Goal: Information Seeking & Learning: Learn about a topic

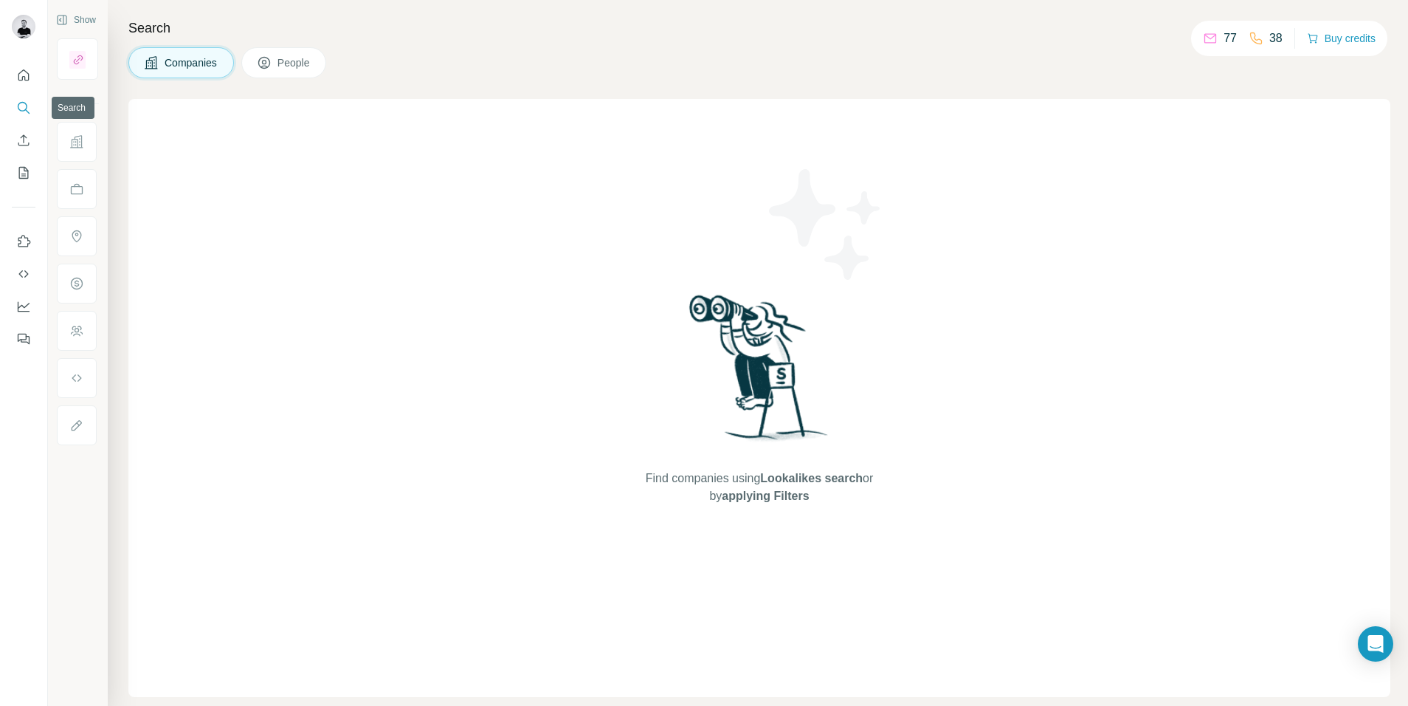
click at [21, 107] on icon "Search" at bounding box center [23, 107] width 15 height 15
click at [21, 106] on icon "Search" at bounding box center [23, 107] width 15 height 15
click at [21, 69] on icon "Quick start" at bounding box center [23, 75] width 15 height 15
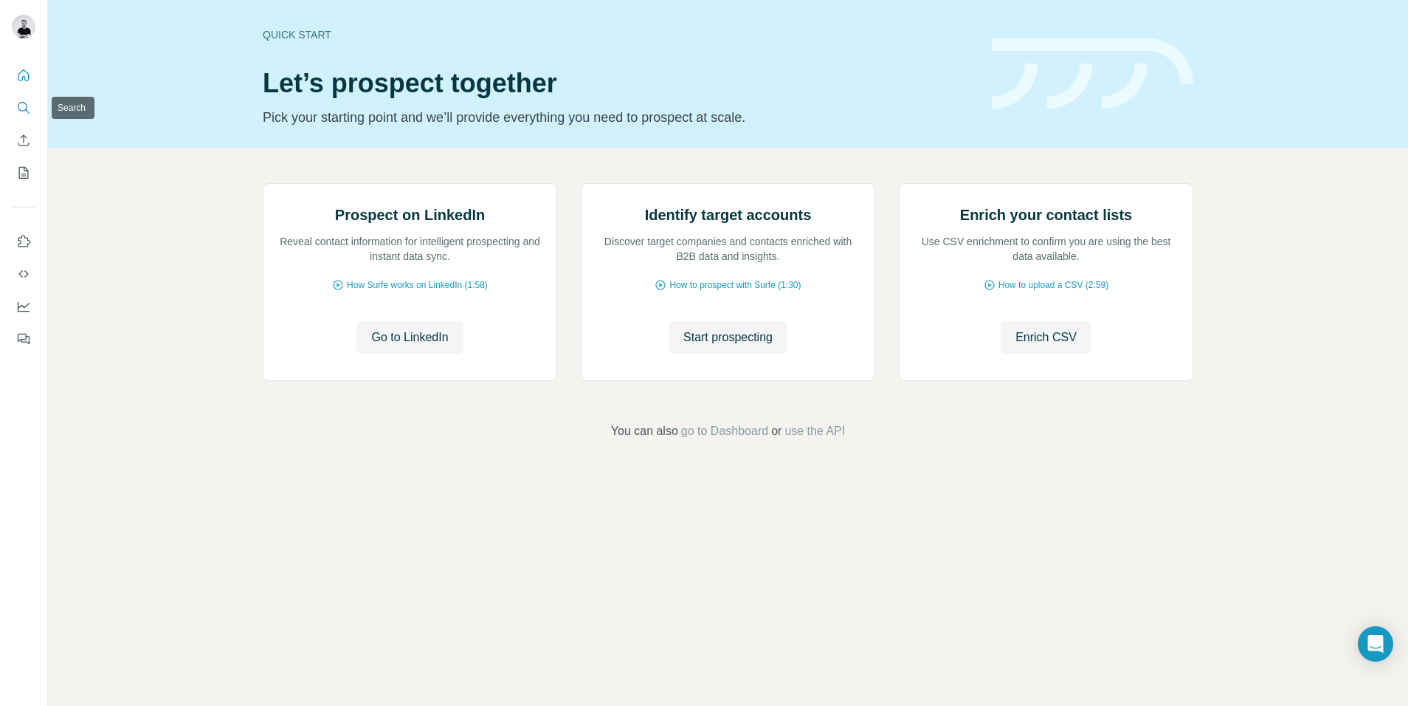
click at [24, 103] on icon "Search" at bounding box center [23, 107] width 10 height 10
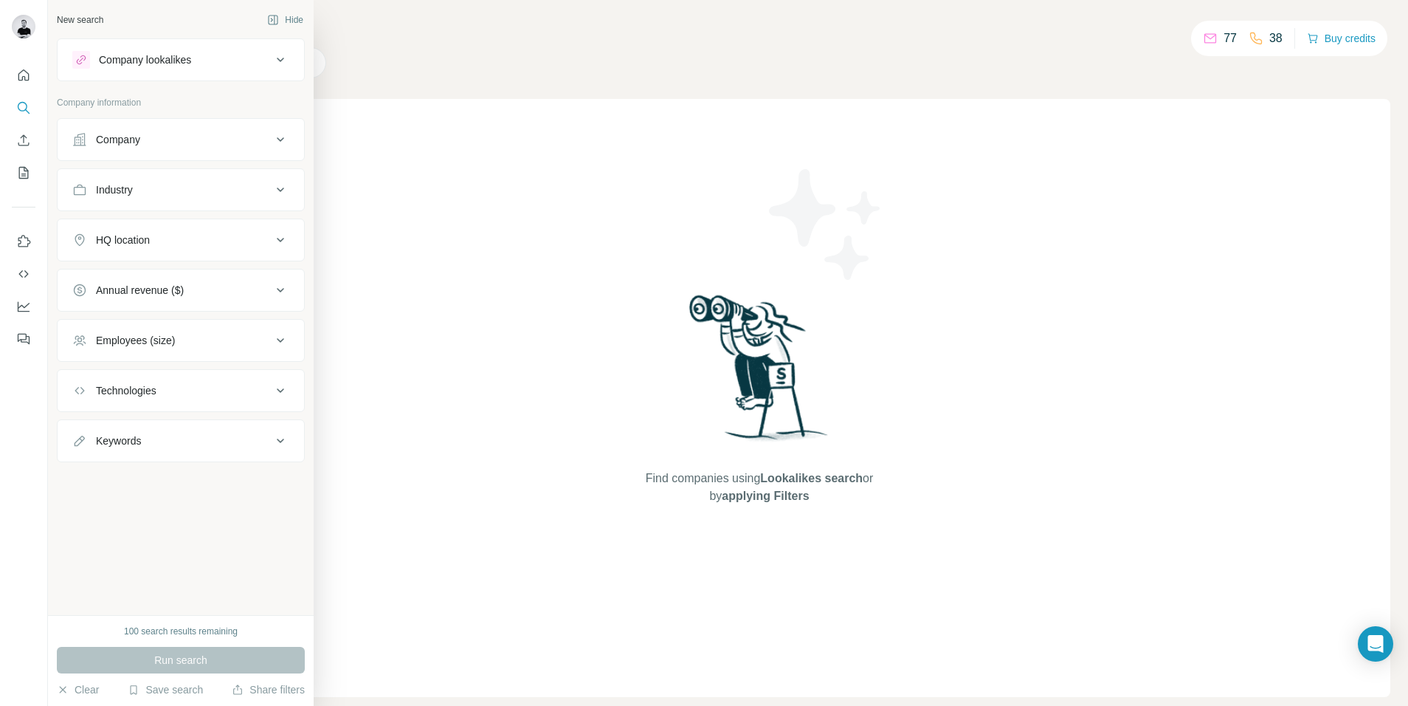
click at [173, 52] on div "Company lookalikes" at bounding box center [171, 60] width 199 height 18
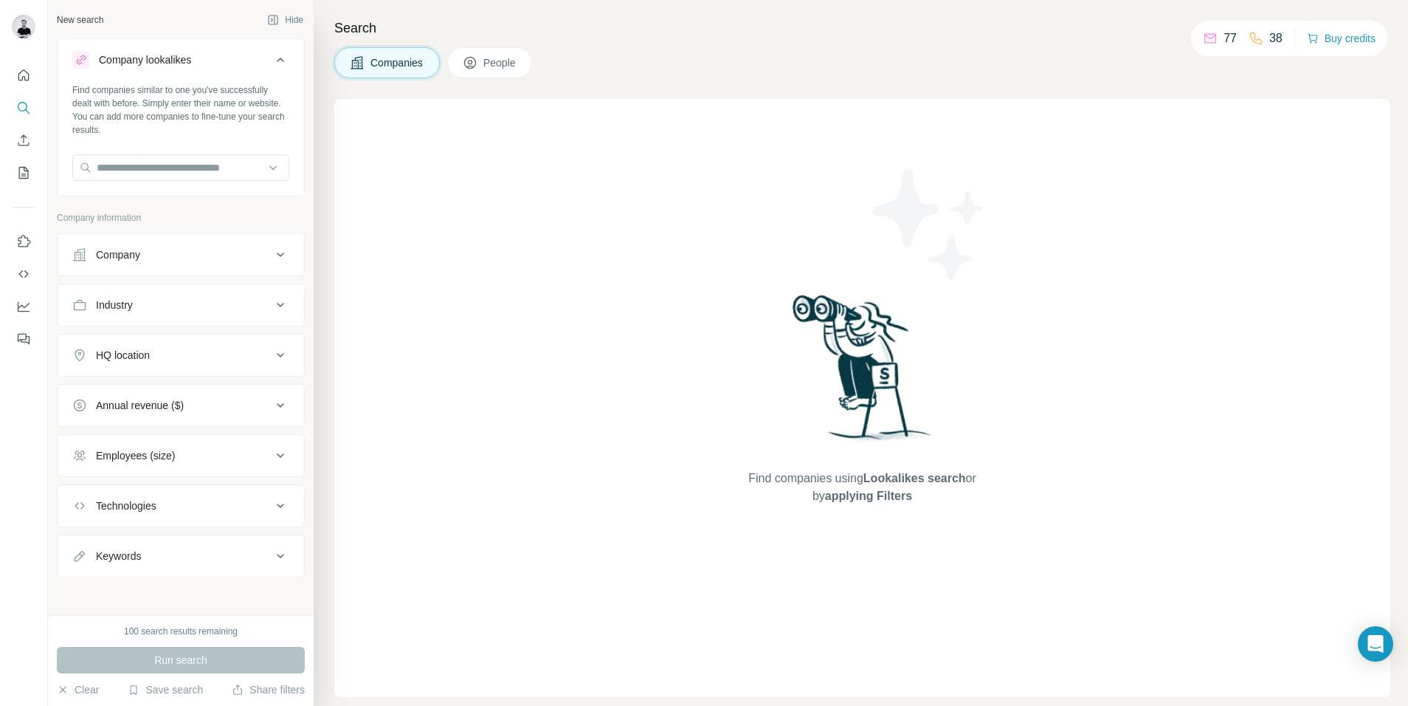
click at [477, 64] on icon at bounding box center [470, 62] width 15 height 15
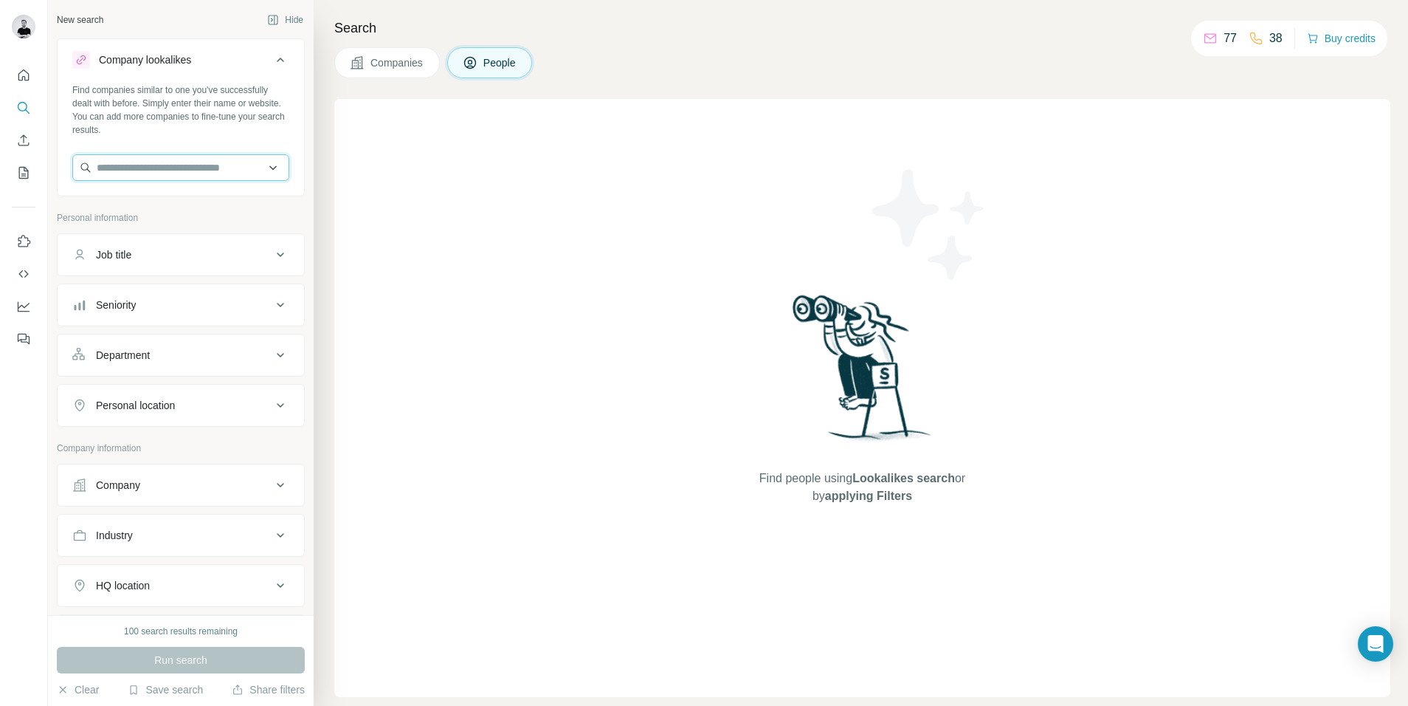
click at [151, 169] on input "text" at bounding box center [180, 167] width 217 height 27
paste input "**********"
type input "**********"
click at [502, 50] on button "People" at bounding box center [490, 62] width 86 height 31
click at [501, 62] on span "People" at bounding box center [500, 62] width 34 height 15
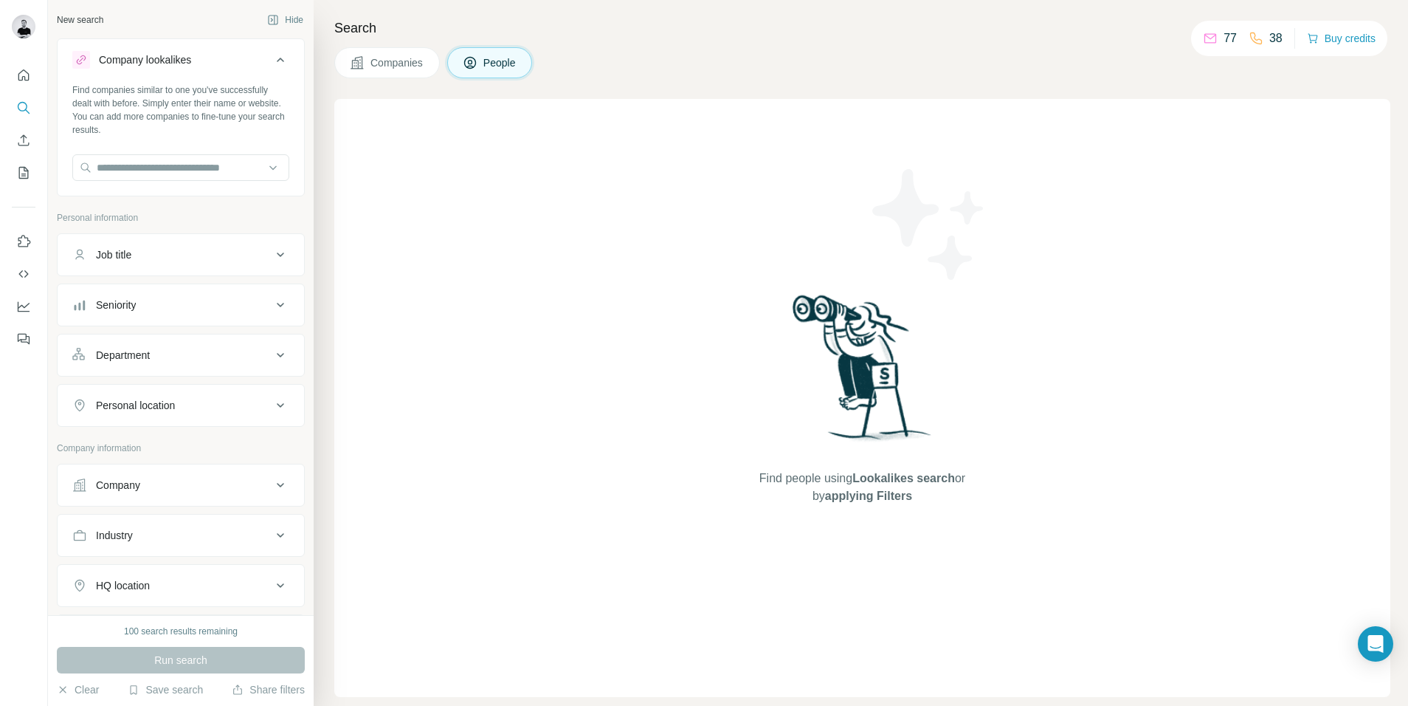
click at [188, 242] on button "Job title" at bounding box center [181, 254] width 247 height 35
click at [117, 283] on input "text" at bounding box center [165, 291] width 187 height 27
type input "*"
type input "**********"
click at [187, 650] on div "Run search" at bounding box center [181, 660] width 248 height 27
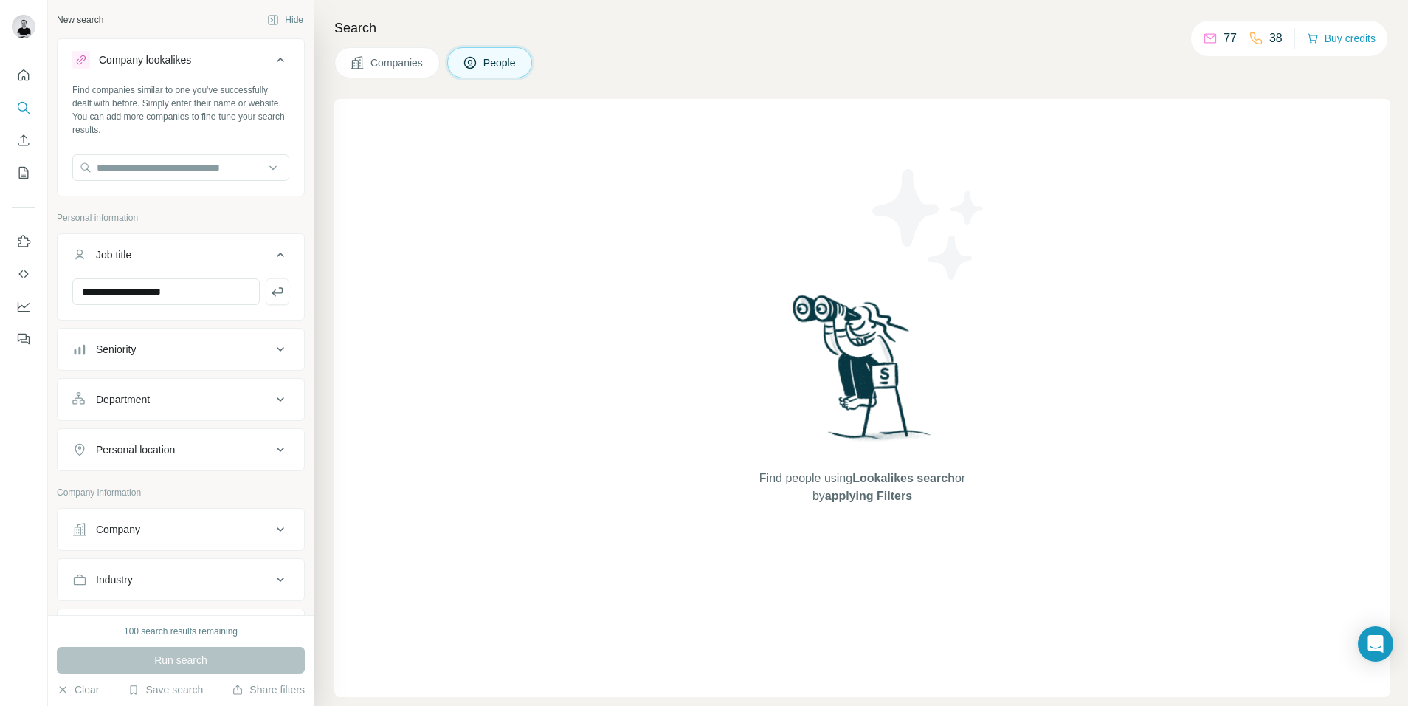
click at [371, 65] on span "Companies" at bounding box center [398, 62] width 54 height 15
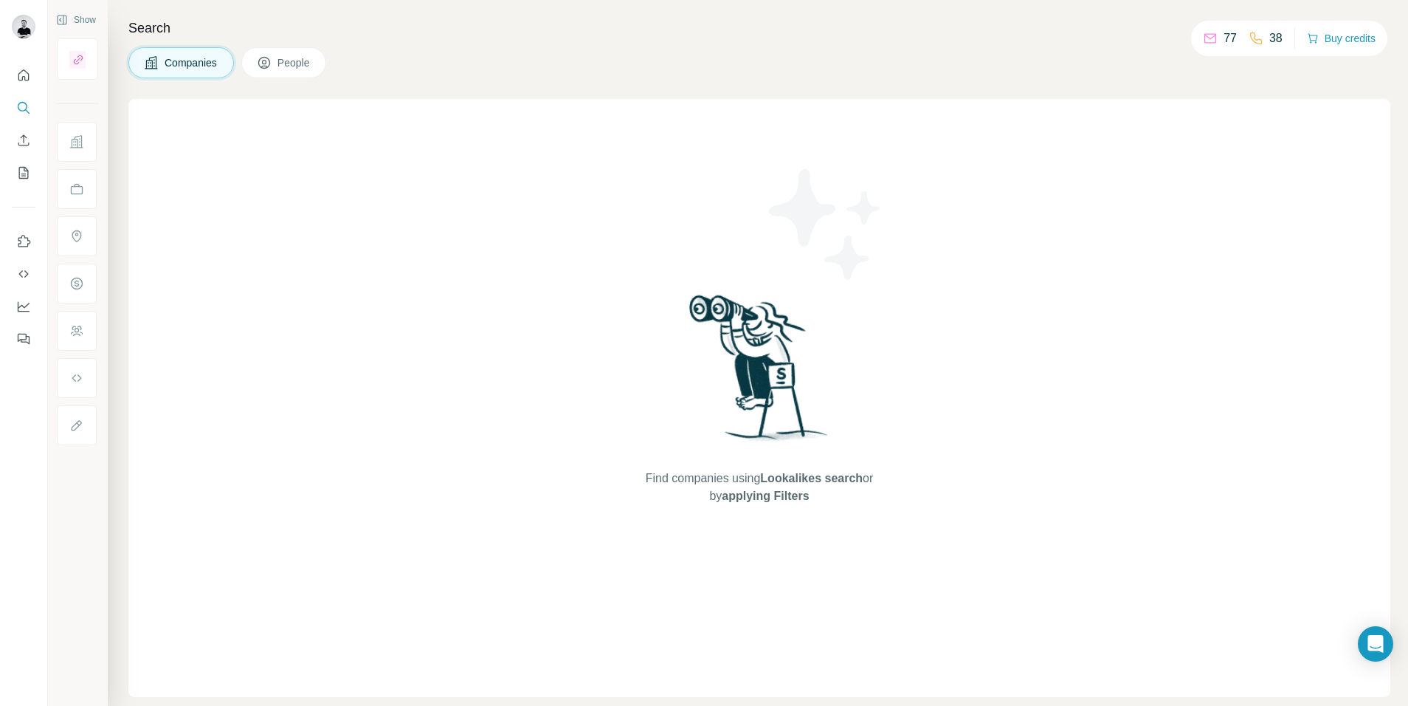
click at [247, 59] on button "People" at bounding box center [284, 62] width 86 height 31
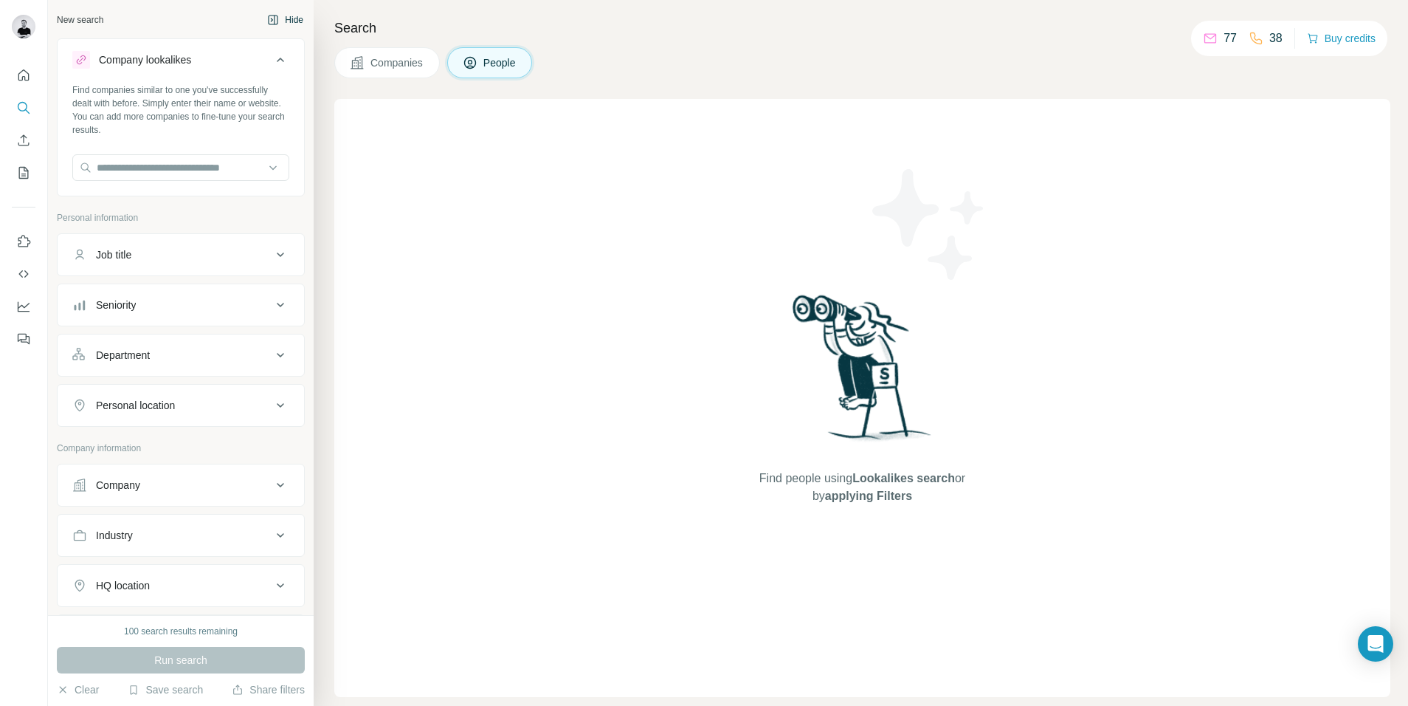
click at [280, 13] on button "Hide" at bounding box center [285, 20] width 57 height 22
